Goal: Task Accomplishment & Management: Complete application form

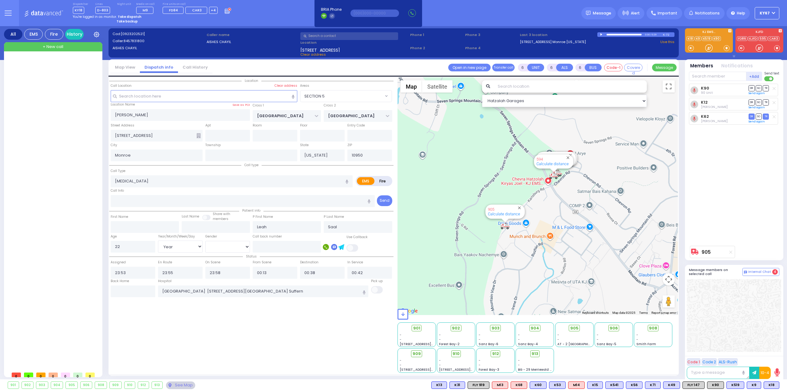
select select "SECTION 5"
select select "Year"
select select "[DEMOGRAPHIC_DATA]"
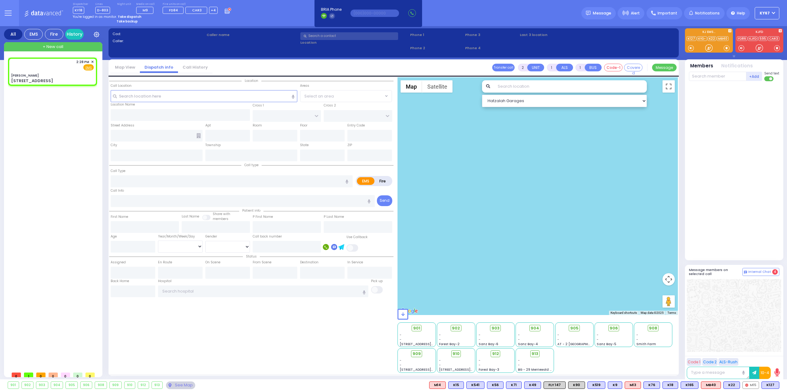
select select
radio input "true"
select select
type input "14:28"
select select "Hatzalah Garages"
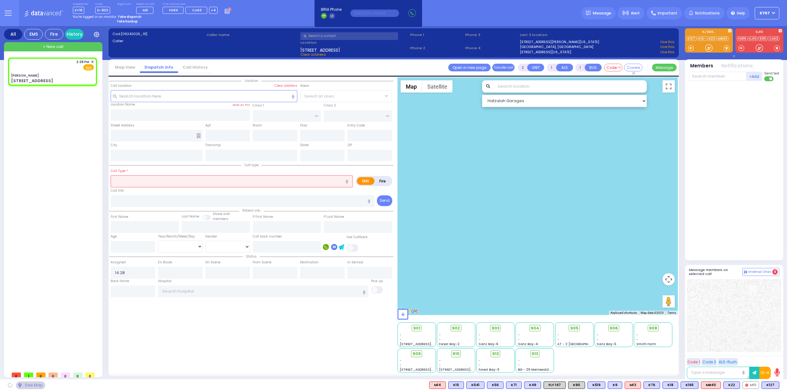
type input "[PERSON_NAME]"
type input "MORDCHE SHER BLVD"
type input "[PERSON_NAME] DR"
type input "[STREET_ADDRESS]"
type input "[PERSON_NAME]"
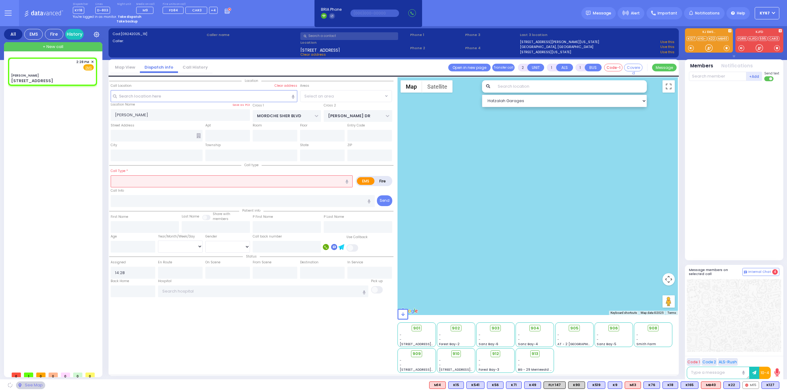
type input "[US_STATE]"
type input "10950"
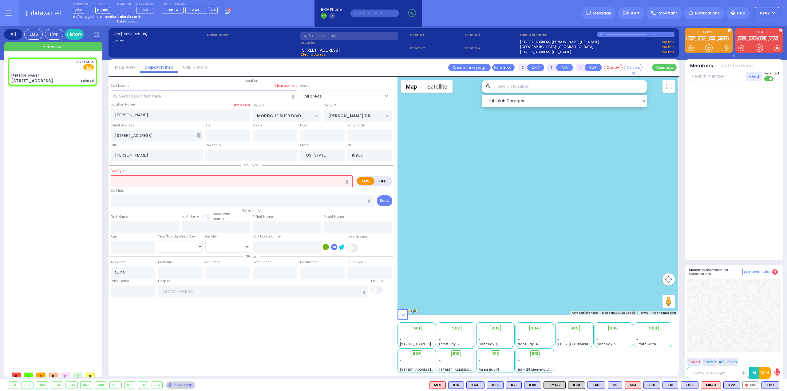
select select
type input "Fainted"
radio input "true"
select select
select select "Hatzalah Garages"
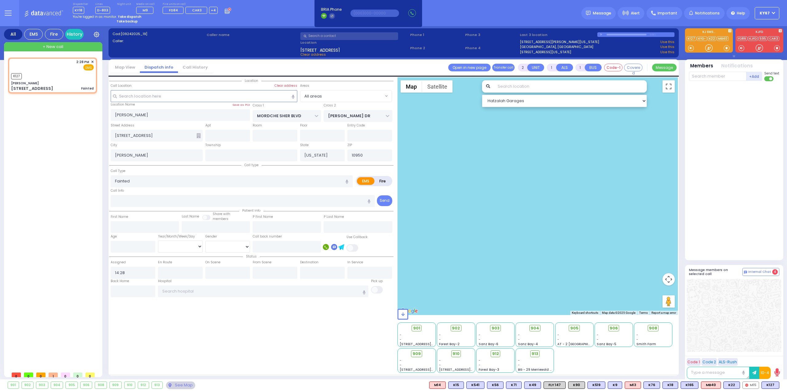
select select
radio input "true"
select select
type input "14:29"
select select "Hatzalah Garages"
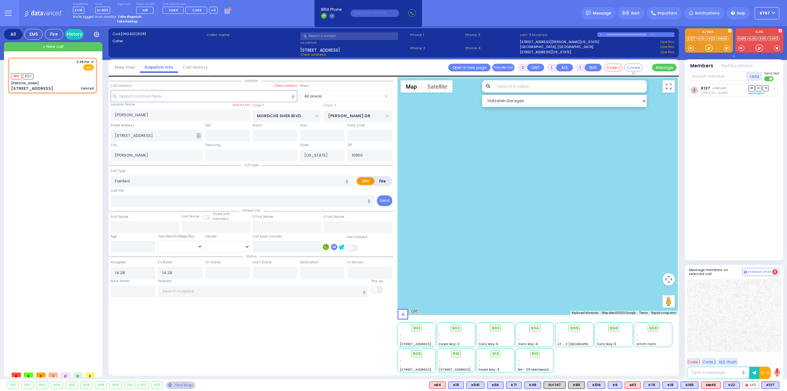
select select
radio input "true"
select select
select select "Hatzalah Garages"
select select
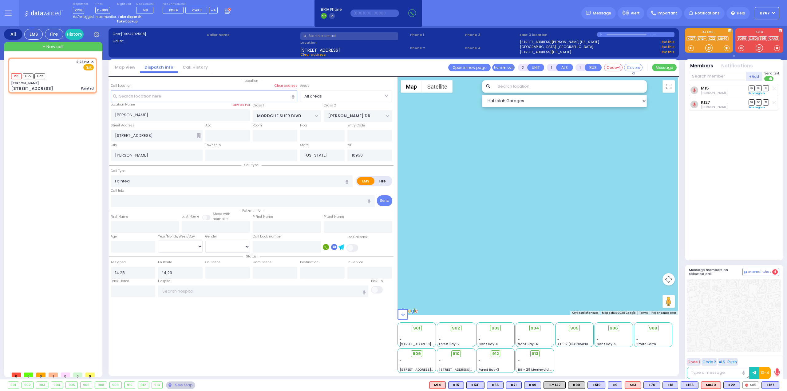
radio input "true"
select select
select select "Hatzalah Garages"
select select
radio input "true"
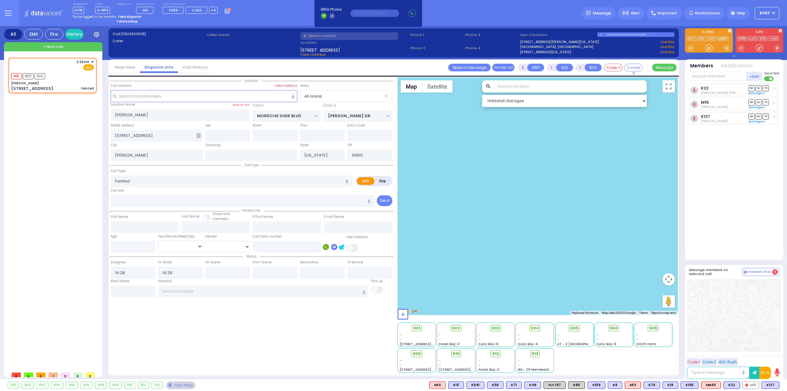
select select
select select "Hatzalah Garages"
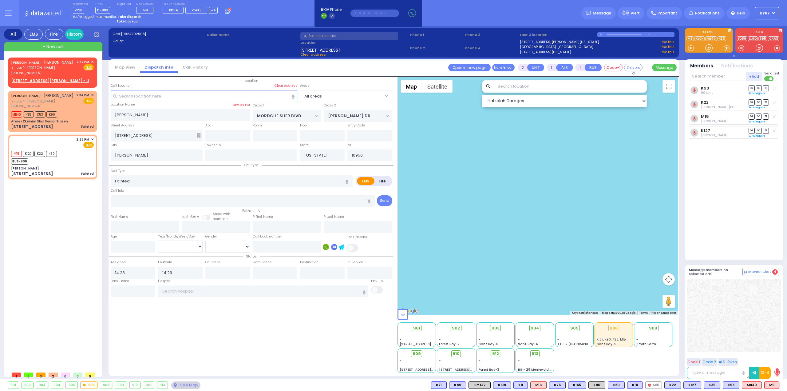
select select
radio input "true"
select select
select select "Hatzalah Garages"
